Goal: Obtain resource: Obtain resource

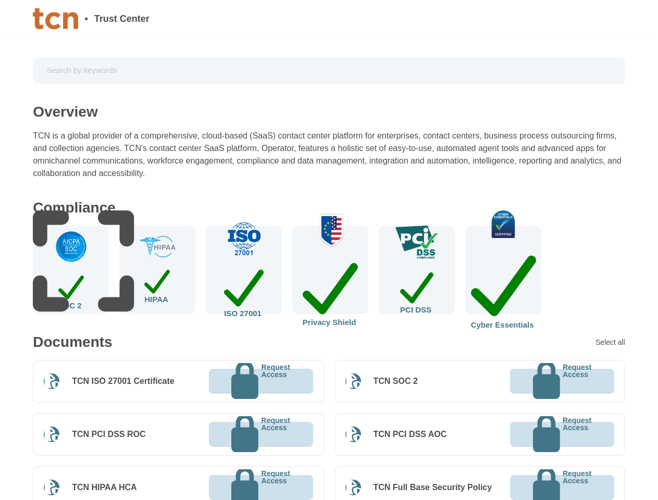
click at [71, 264] on img at bounding box center [71, 247] width 34 height 34
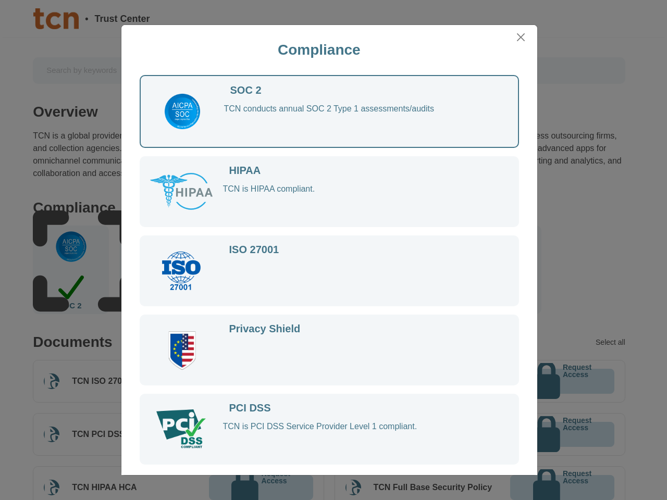
click at [157, 270] on div at bounding box center [186, 271] width 73 height 52
click at [244, 270] on div at bounding box center [360, 280] width 274 height 34
click at [330, 270] on div at bounding box center [360, 280] width 274 height 34
click at [417, 270] on div at bounding box center [360, 280] width 274 height 34
click at [503, 270] on div "ISO 27001" at bounding box center [329, 271] width 379 height 71
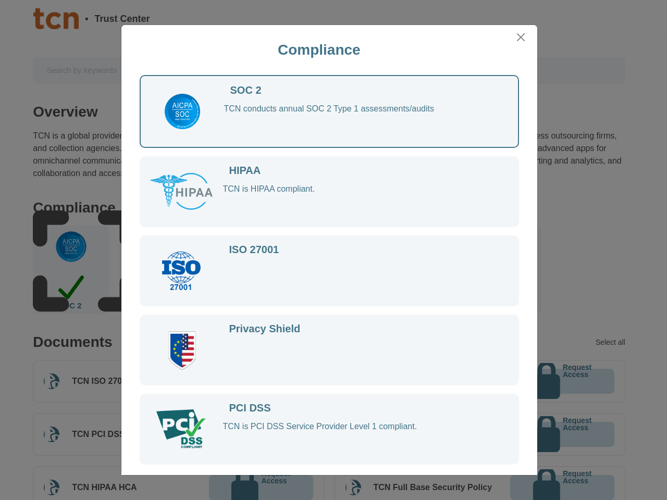
click at [611, 342] on div "Compliance SOC 2 TCN conducts annual SOC 2 Type 1 assessments/audits HIPAA TCN …" at bounding box center [333, 250] width 667 height 500
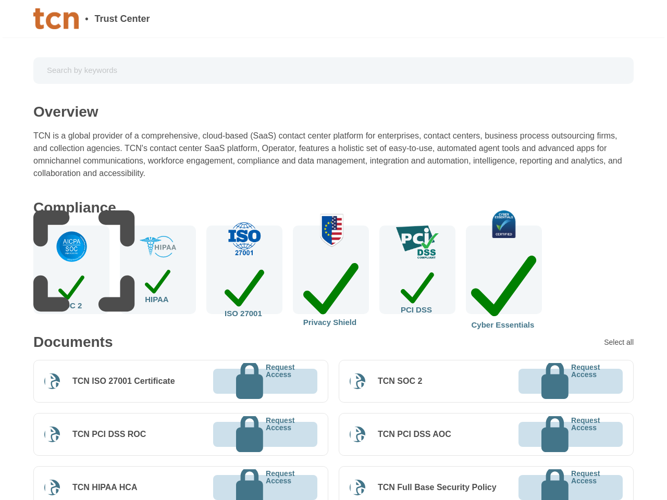
click at [178, 382] on div "TCN ISO 27001 Certificate Request Access" at bounding box center [180, 381] width 295 height 43
click at [266, 382] on p "Request Access" at bounding box center [280, 382] width 29 height 36
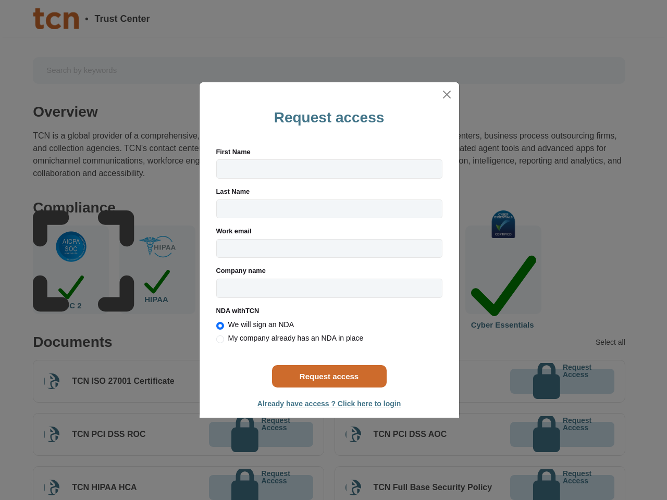
radio input "true"
click at [480, 382] on div "Request access First Name Last Name Work email Please register with a valid cor…" at bounding box center [333, 250] width 667 height 500
